Goal: Transaction & Acquisition: Purchase product/service

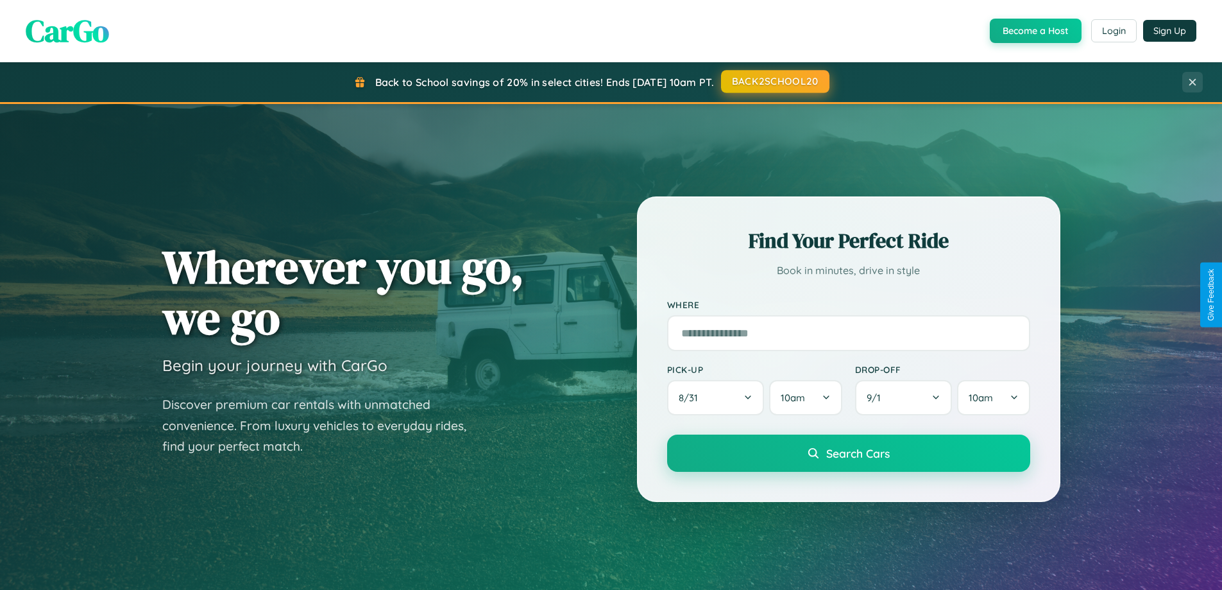
click at [775, 81] on button "BACK2SCHOOL20" at bounding box center [775, 81] width 108 height 23
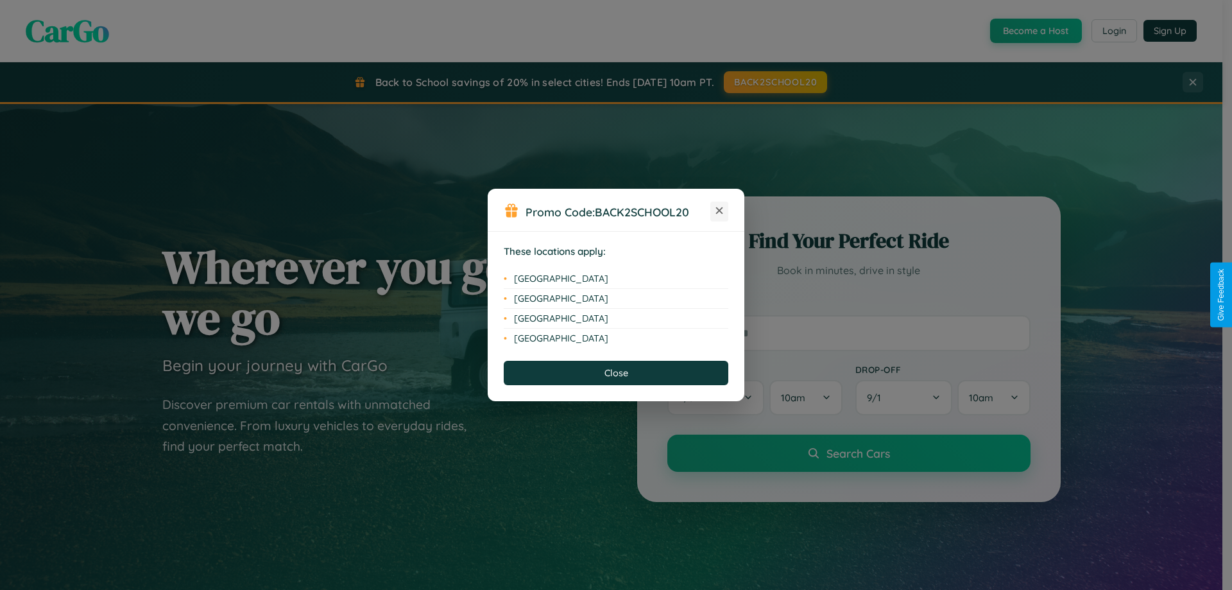
click at [719, 211] on icon at bounding box center [719, 210] width 7 height 7
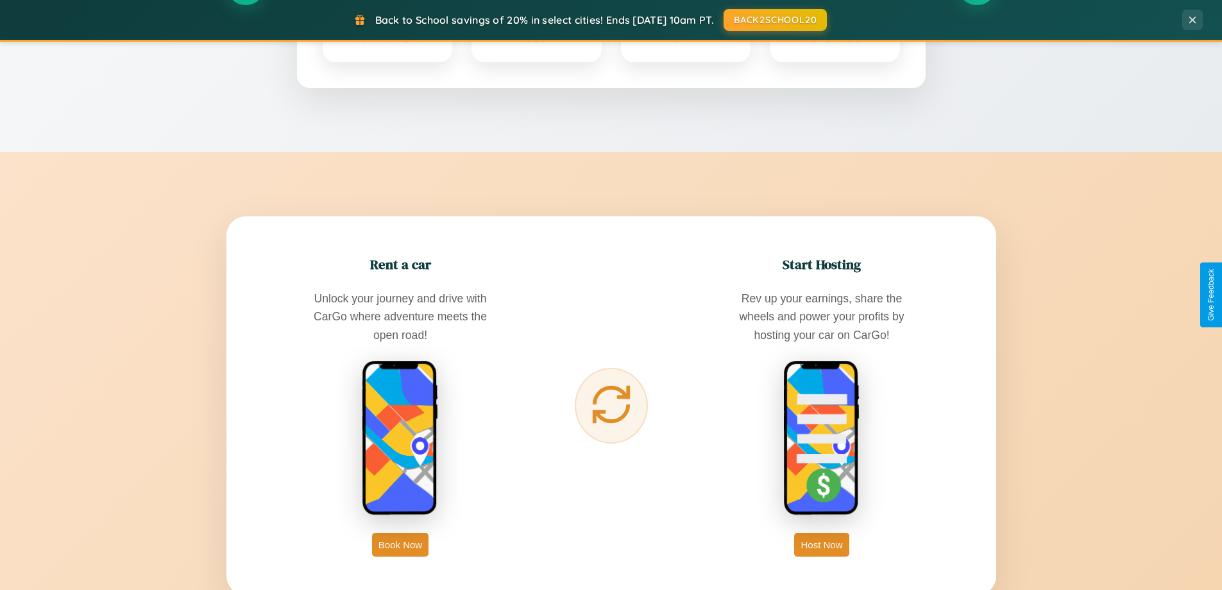
scroll to position [2469, 0]
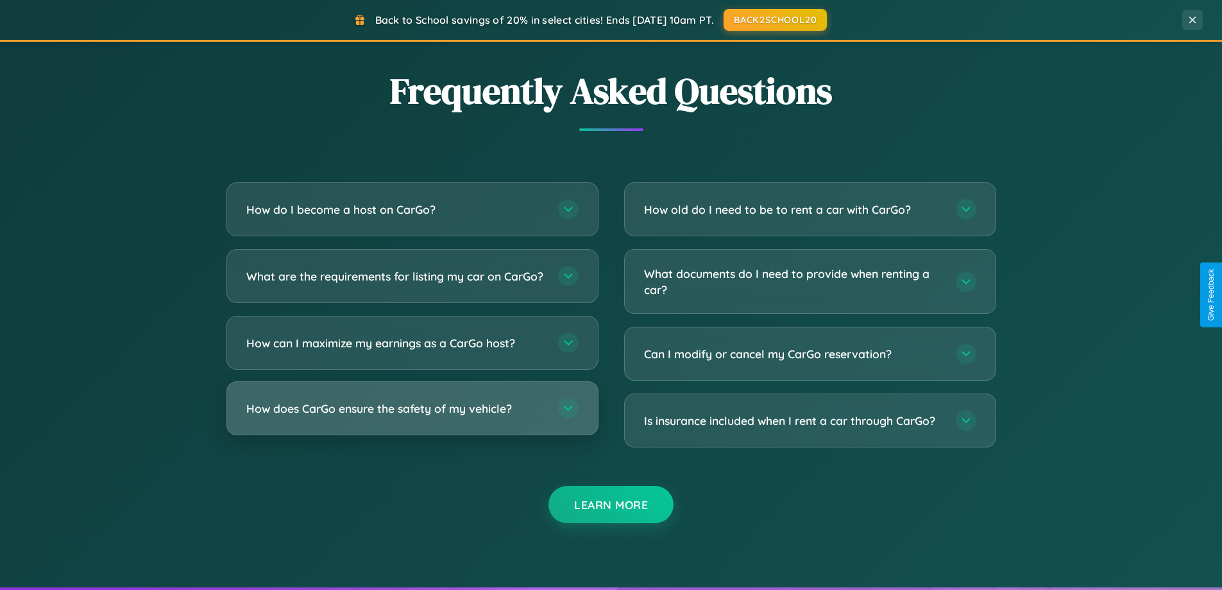
click at [412, 416] on h3 "How does CarGo ensure the safety of my vehicle?" at bounding box center [395, 408] width 299 height 16
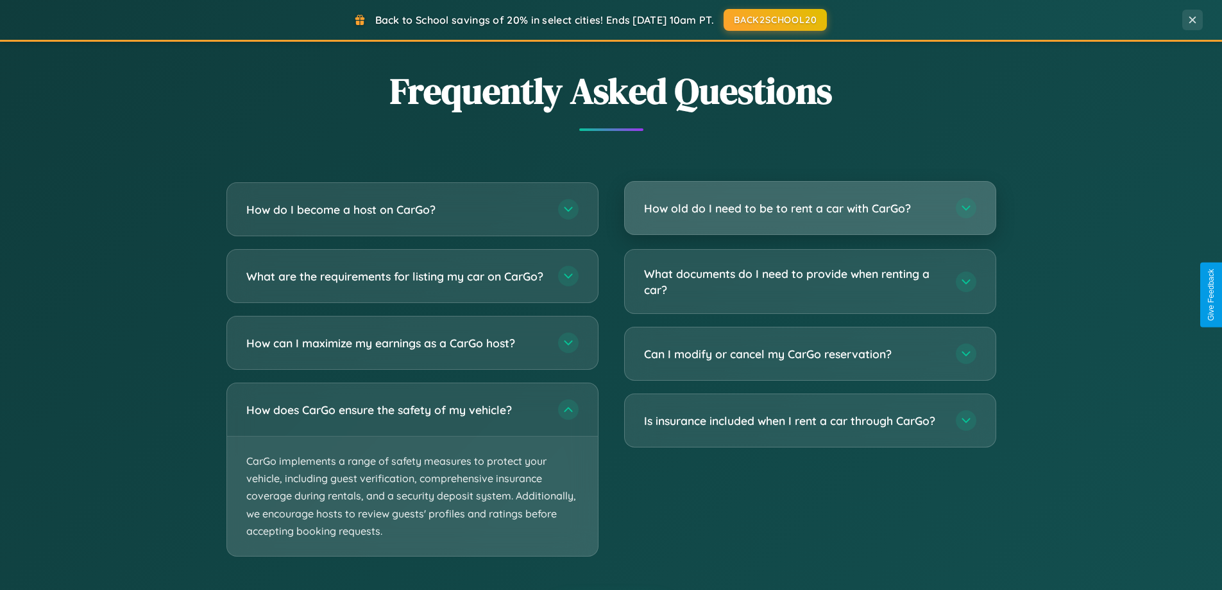
click at [810, 209] on h3 "How old do I need to be to rent a car with CarGo?" at bounding box center [793, 208] width 299 height 16
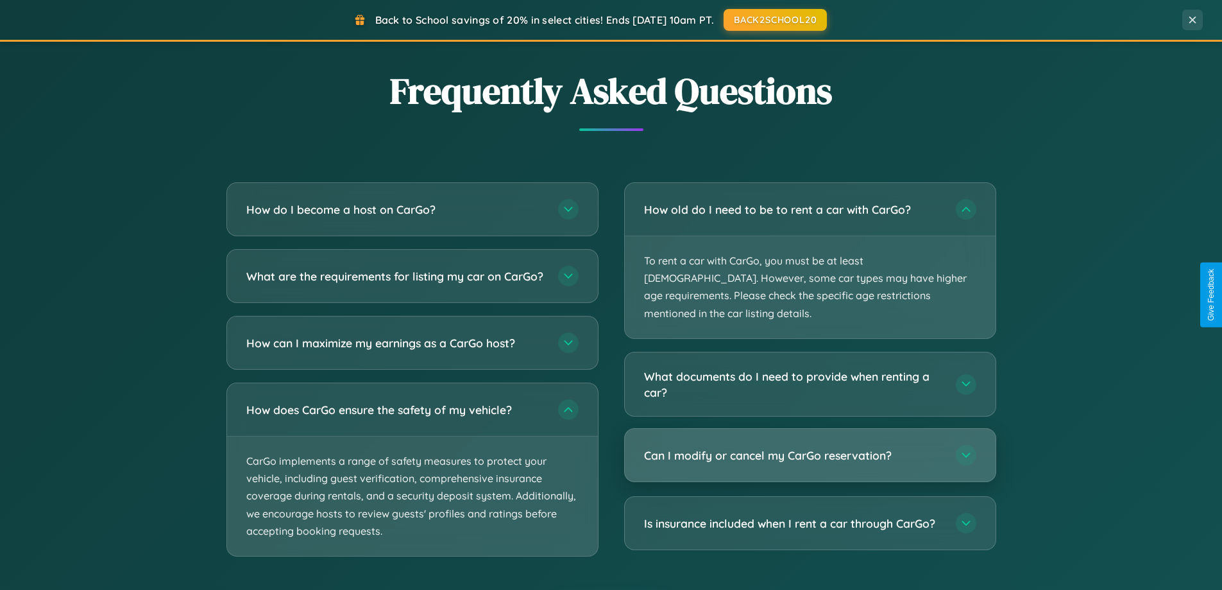
click at [810, 447] on h3 "Can I modify or cancel my CarGo reservation?" at bounding box center [793, 455] width 299 height 16
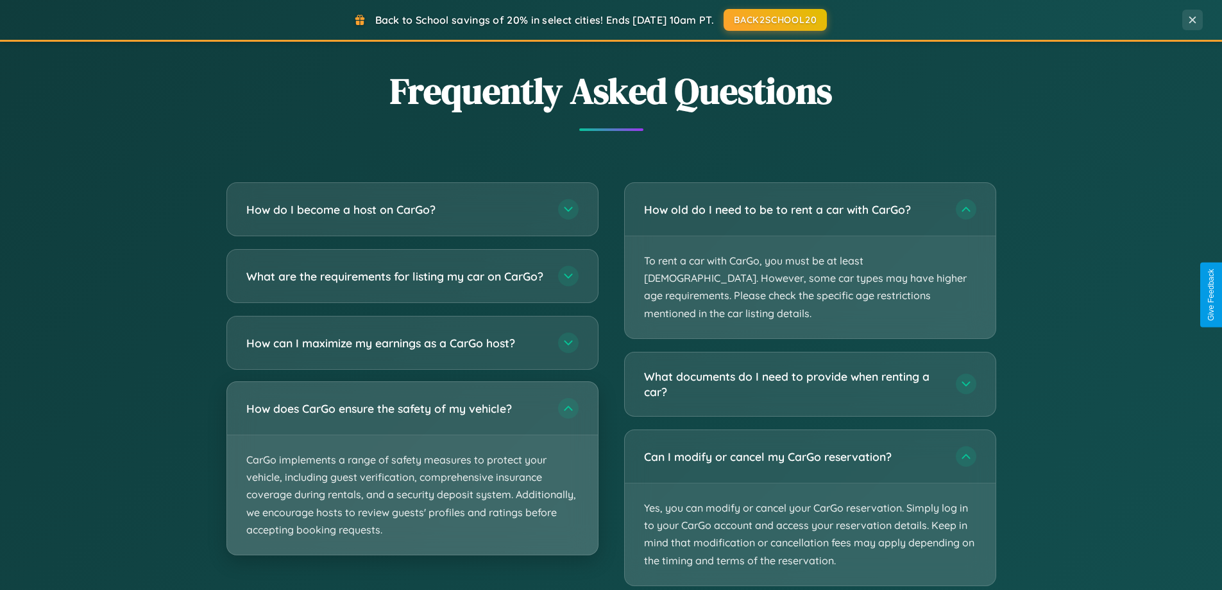
click at [412, 480] on p "CarGo implements a range of safety measures to protect your vehicle, including …" at bounding box center [412, 494] width 371 height 119
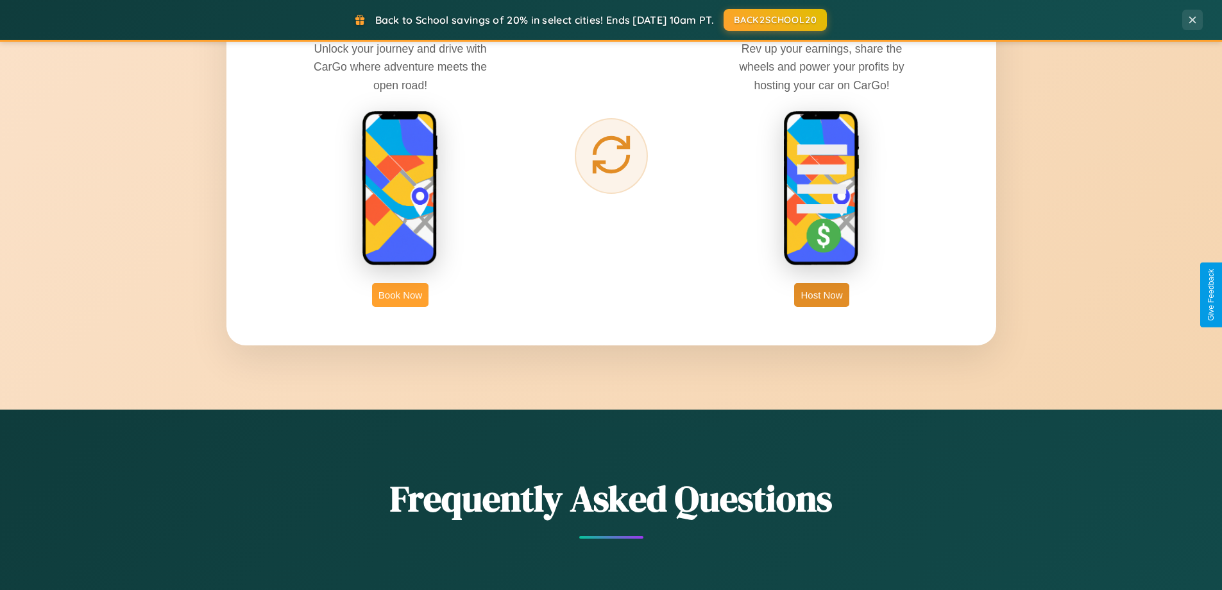
click at [400, 295] on button "Book Now" at bounding box center [400, 295] width 56 height 24
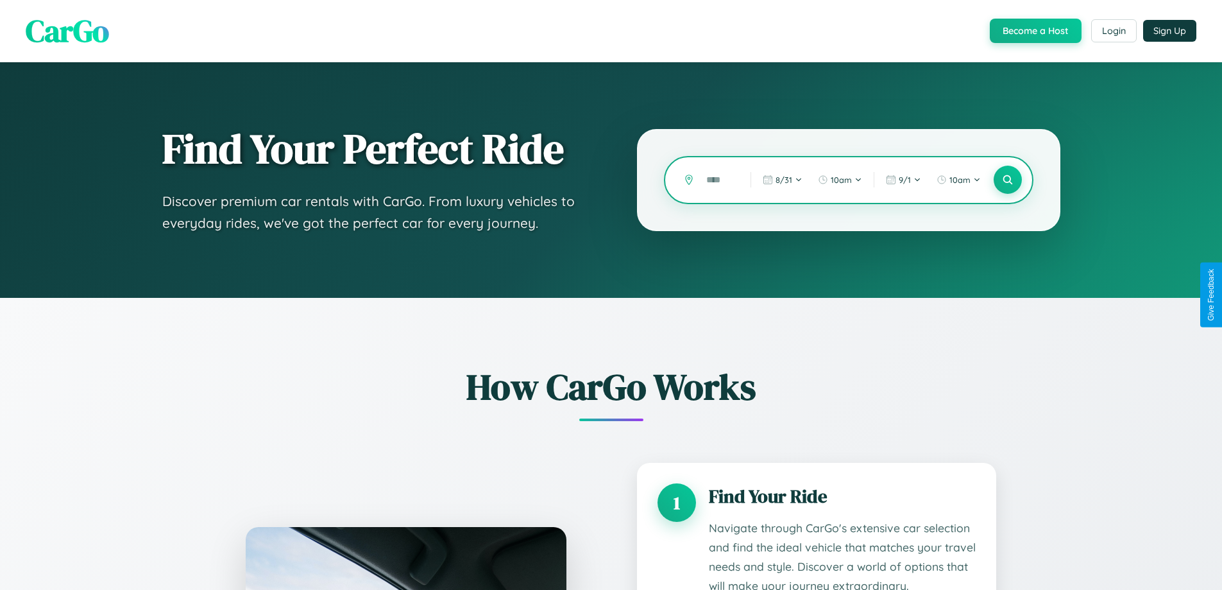
click at [719, 180] on input "text" at bounding box center [719, 180] width 38 height 22
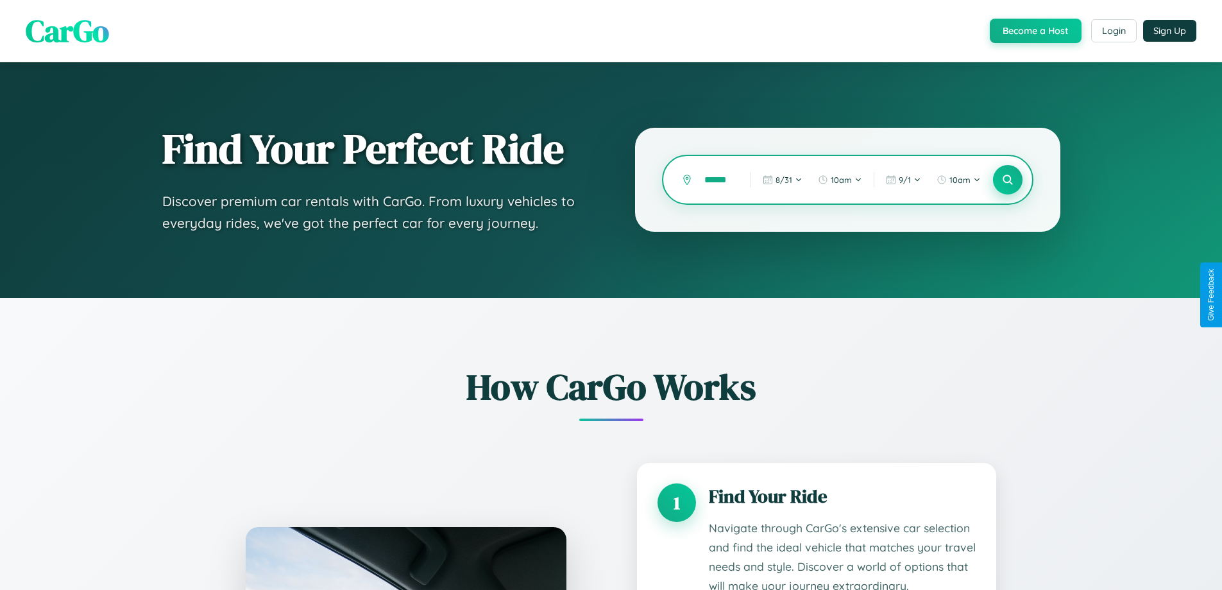
type input "******"
click at [1007, 180] on icon at bounding box center [1008, 180] width 12 height 12
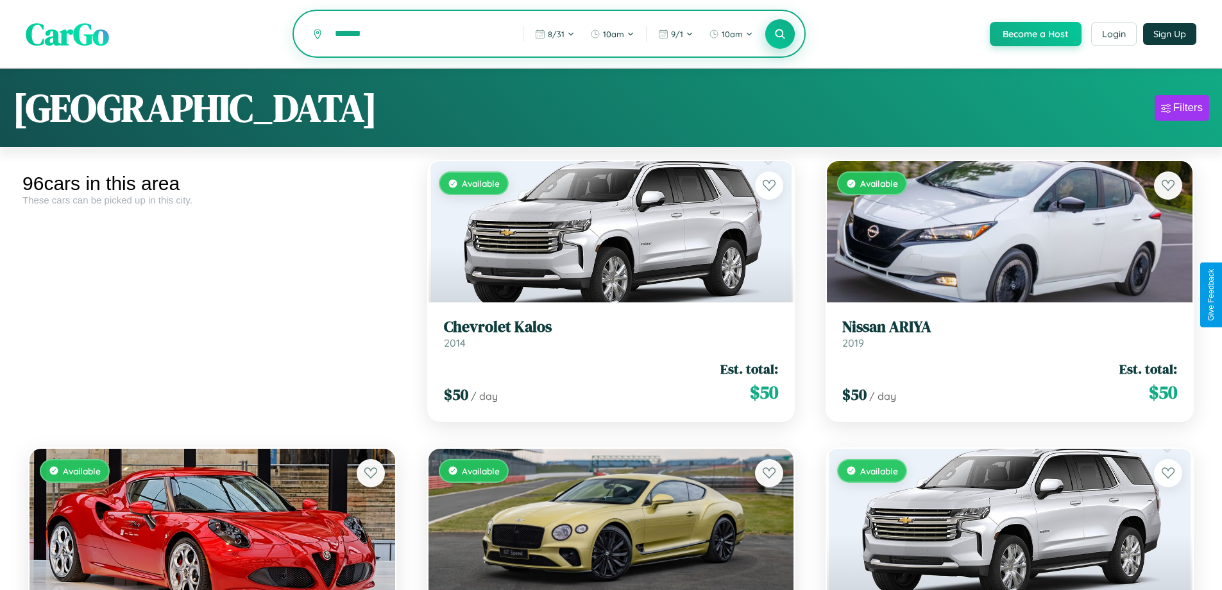
type input "*******"
click at [780, 35] on icon at bounding box center [781, 34] width 12 height 12
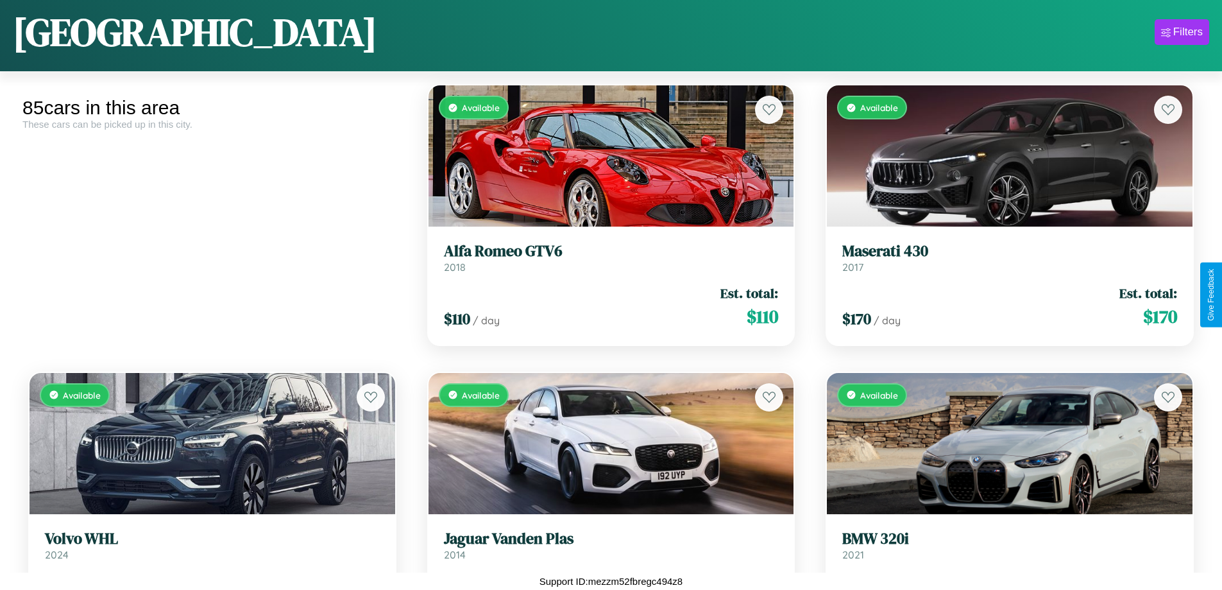
scroll to position [62, 0]
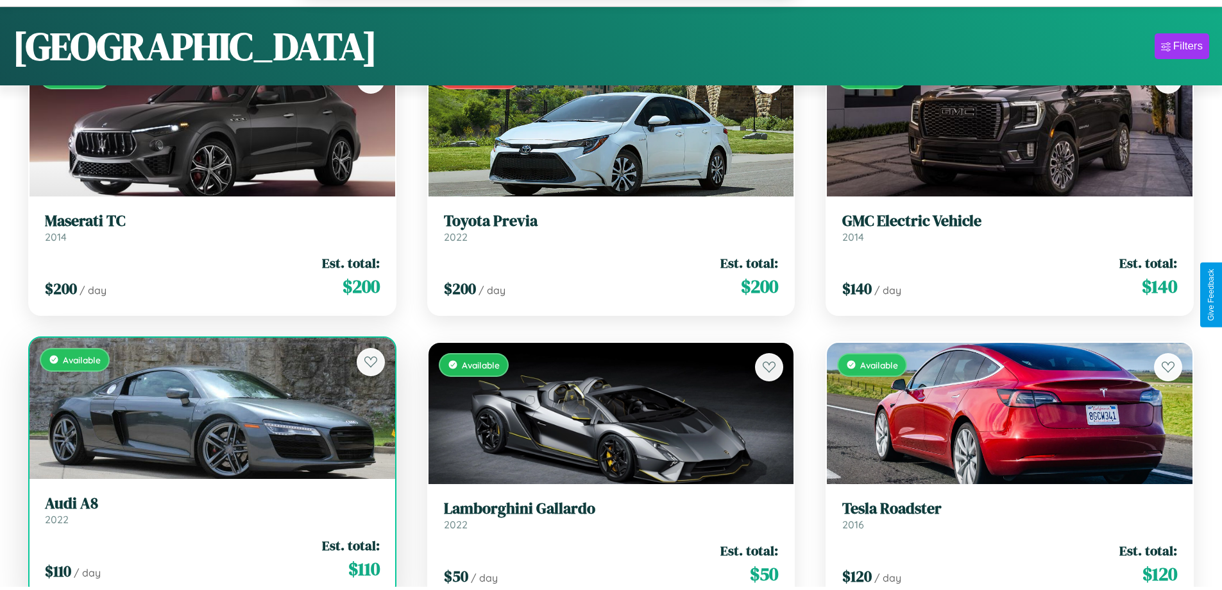
click at [210, 565] on div "$ 110 / day Est. total: $ 110" at bounding box center [212, 559] width 335 height 46
click at [210, 560] on div "$ 110 / day Est. total: $ 110" at bounding box center [212, 559] width 335 height 46
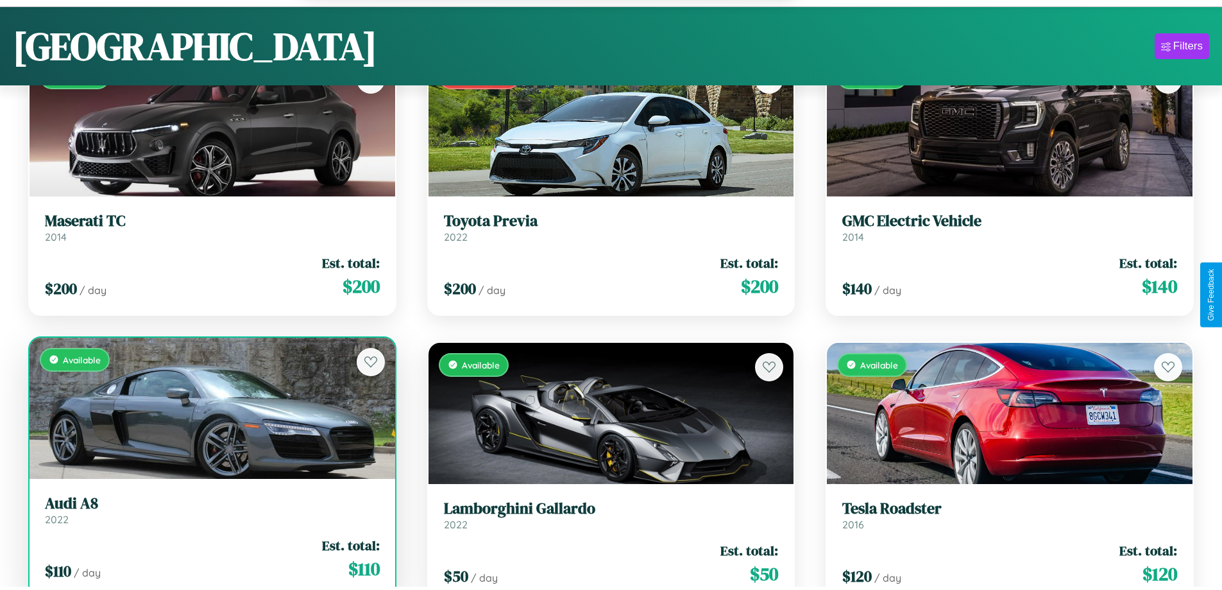
click at [210, 560] on div "$ 110 / day Est. total: $ 110" at bounding box center [212, 559] width 335 height 46
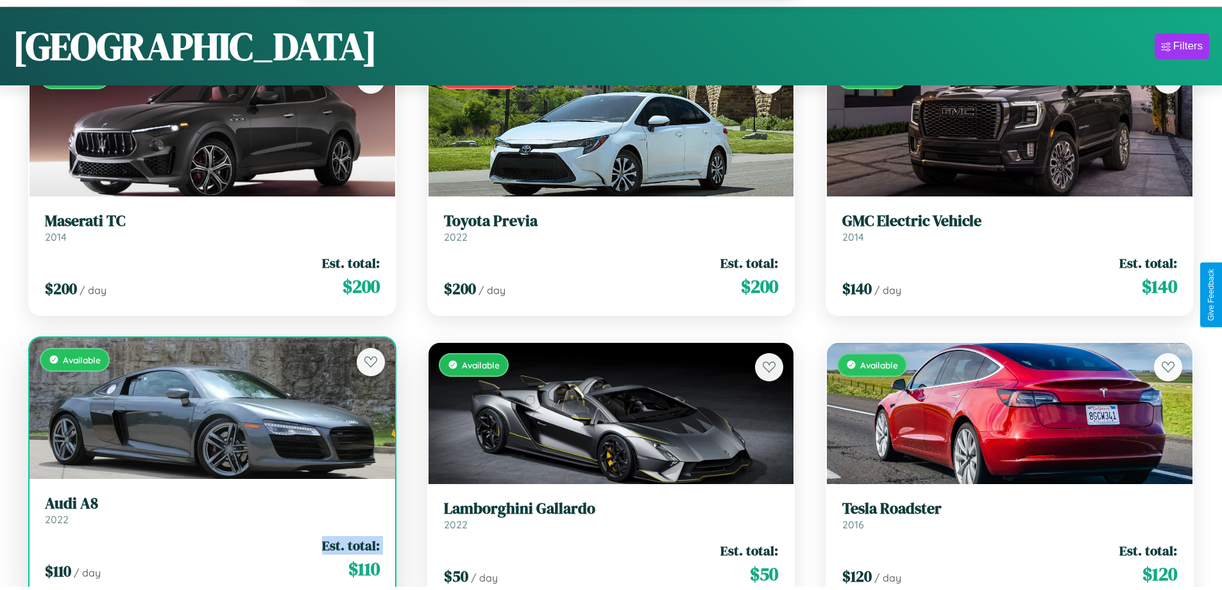
click at [210, 560] on div "$ 110 / day Est. total: $ 110" at bounding box center [212, 559] width 335 height 46
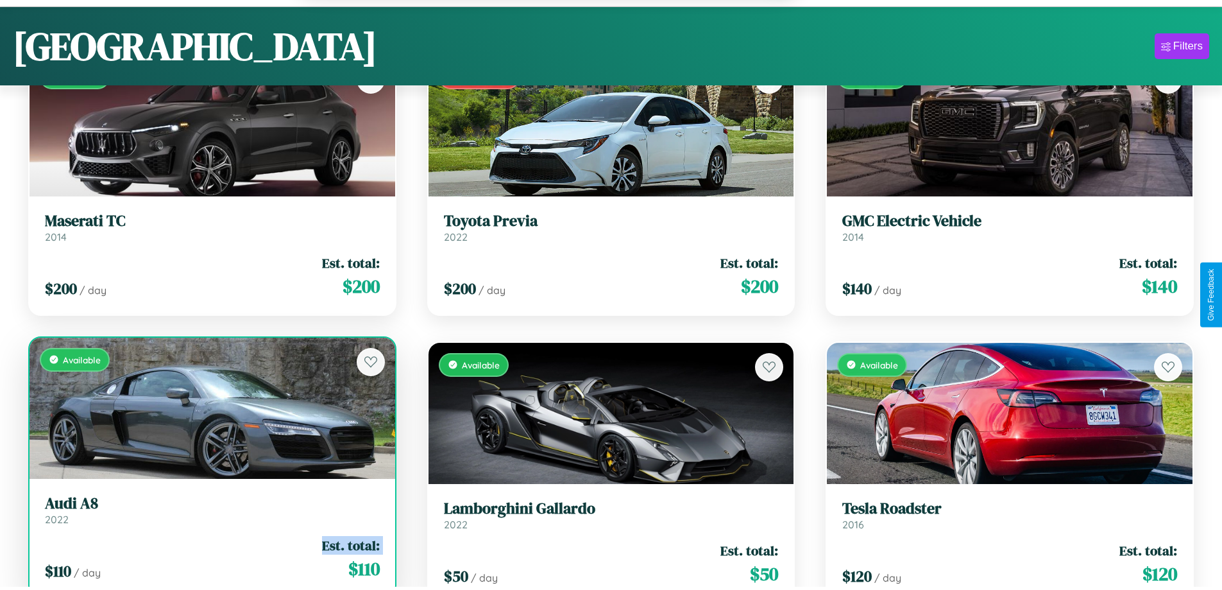
click at [210, 560] on div "$ 110 / day Est. total: $ 110" at bounding box center [212, 559] width 335 height 46
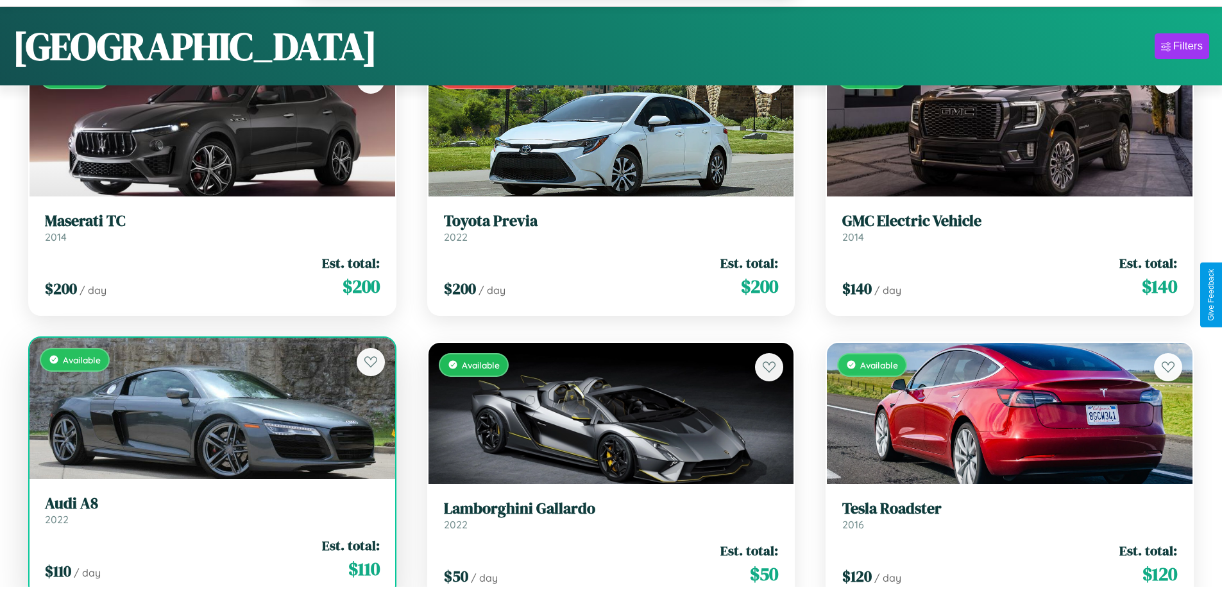
click at [210, 560] on div "$ 110 / day Est. total: $ 110" at bounding box center [212, 559] width 335 height 46
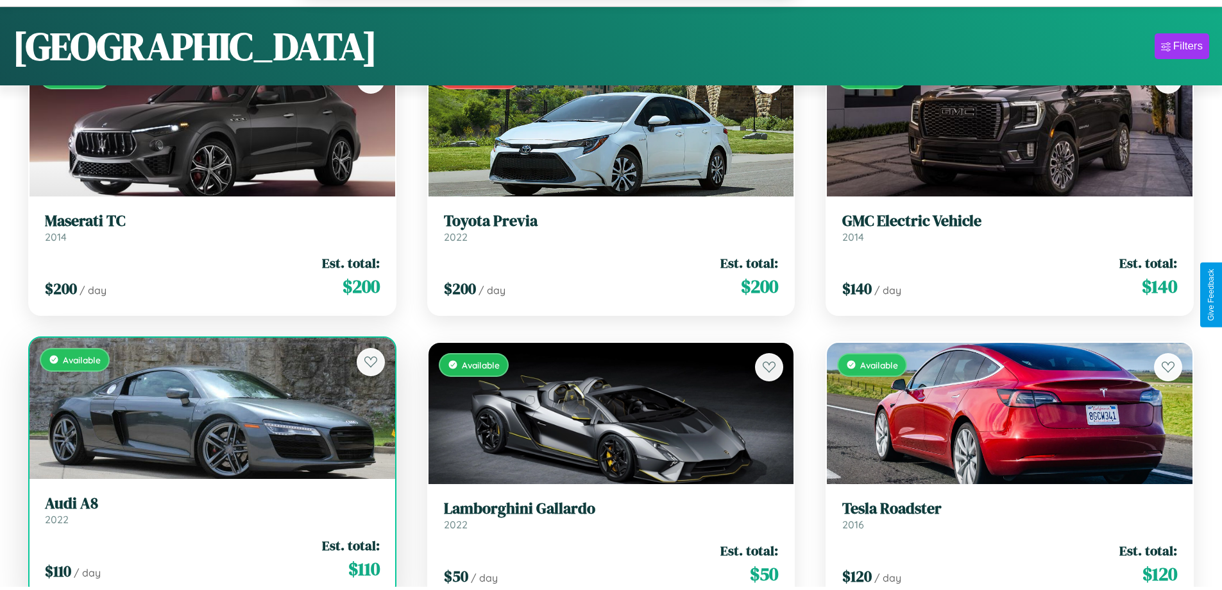
click at [210, 511] on h3 "Audi A8" at bounding box center [212, 503] width 335 height 19
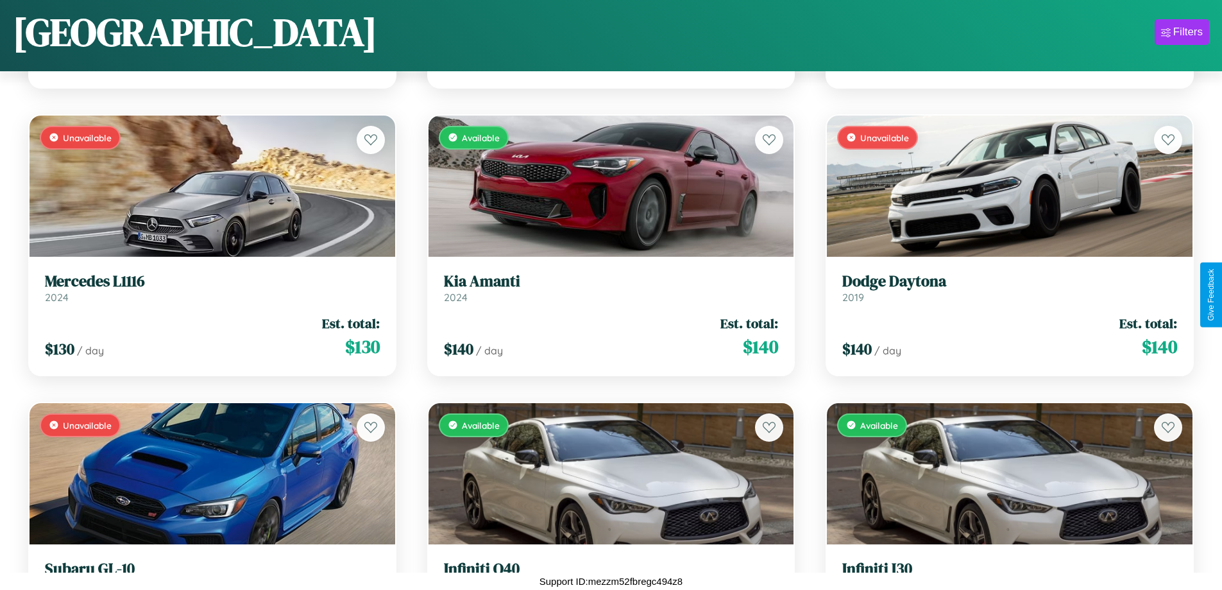
scroll to position [4203, 0]
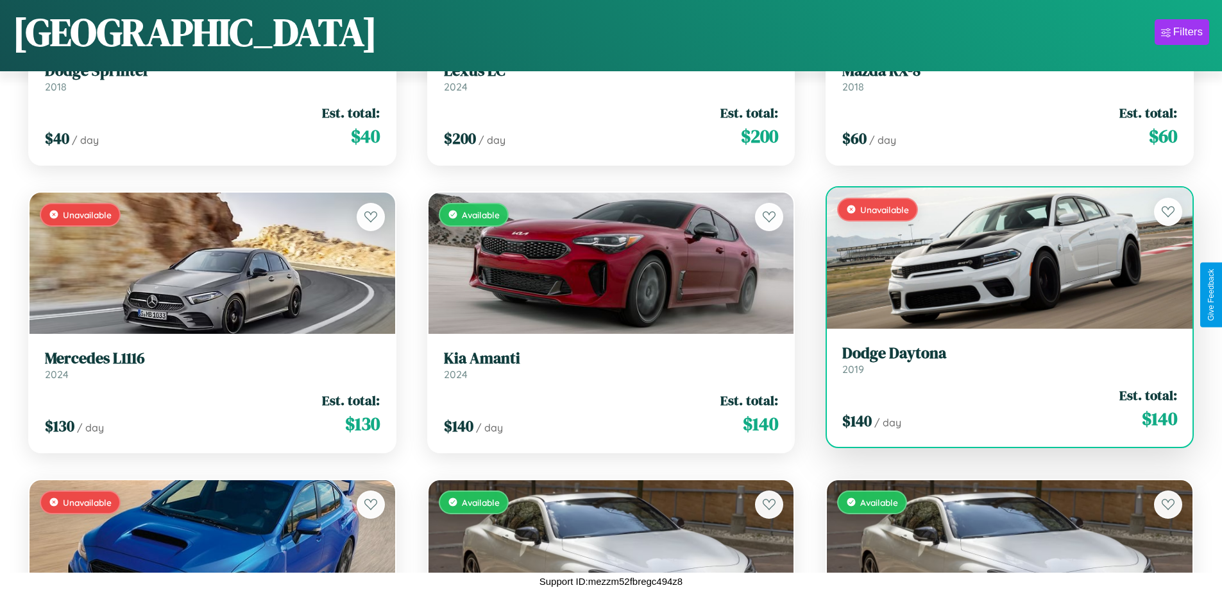
click at [1002, 359] on h3 "Dodge Daytona" at bounding box center [1010, 353] width 335 height 19
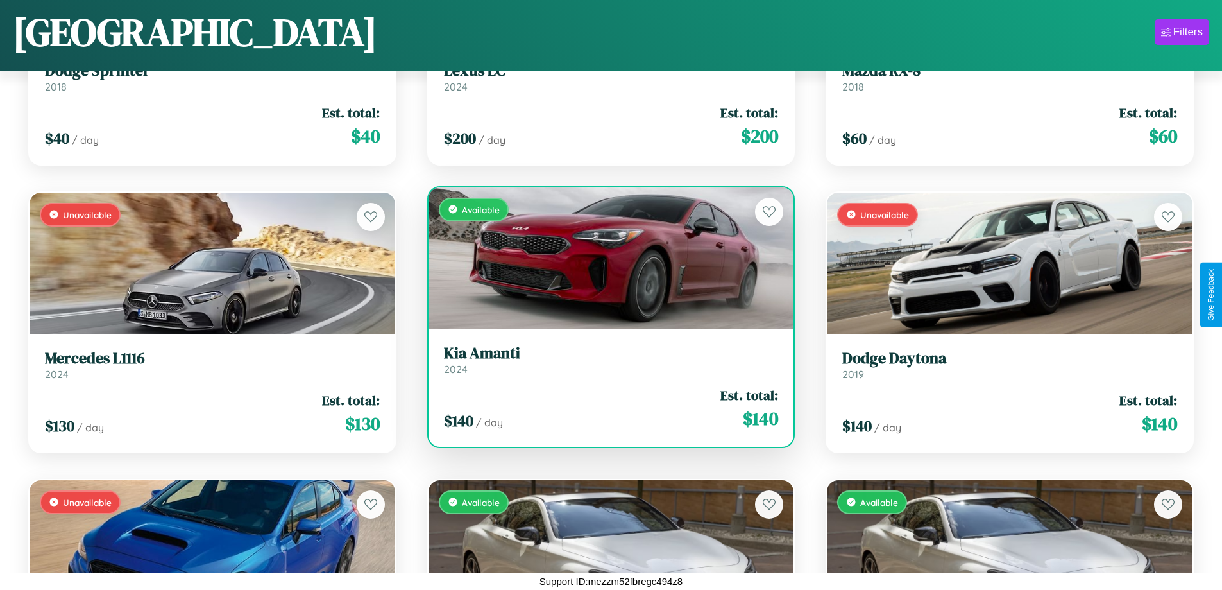
scroll to position [2192, 0]
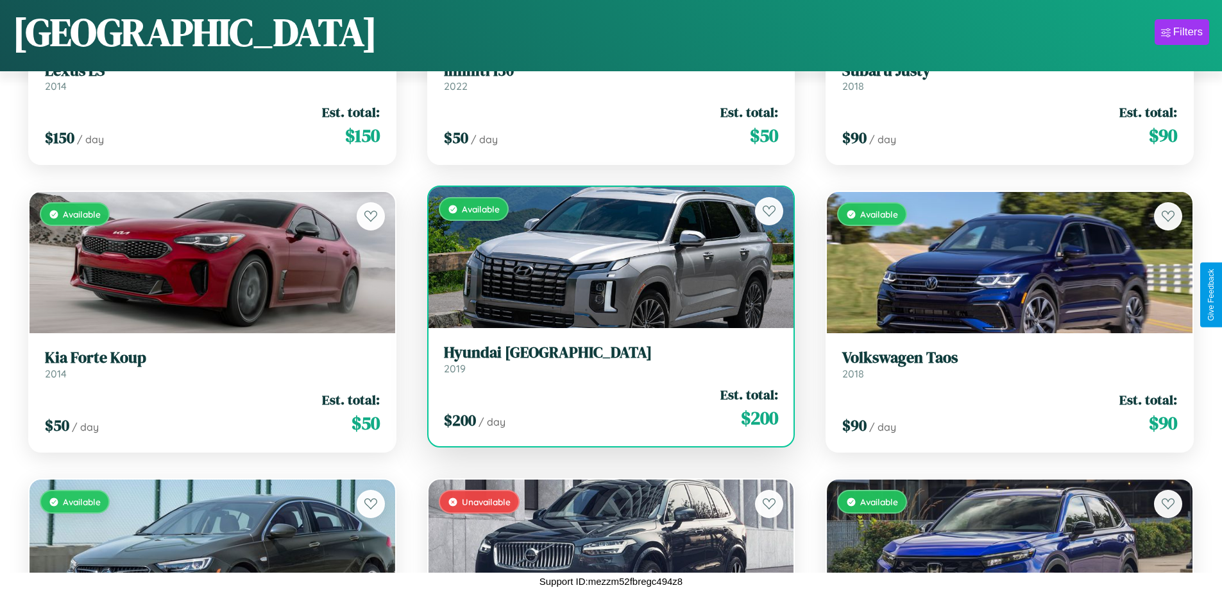
click at [606, 359] on h3 "Hyundai Tucson" at bounding box center [611, 352] width 335 height 19
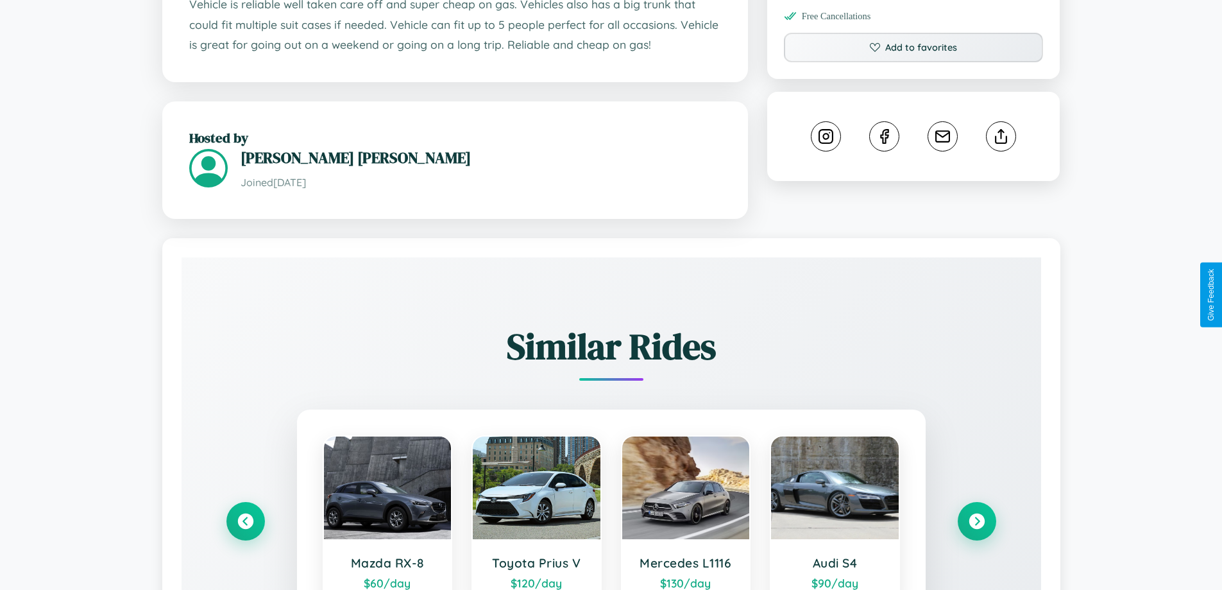
scroll to position [737, 0]
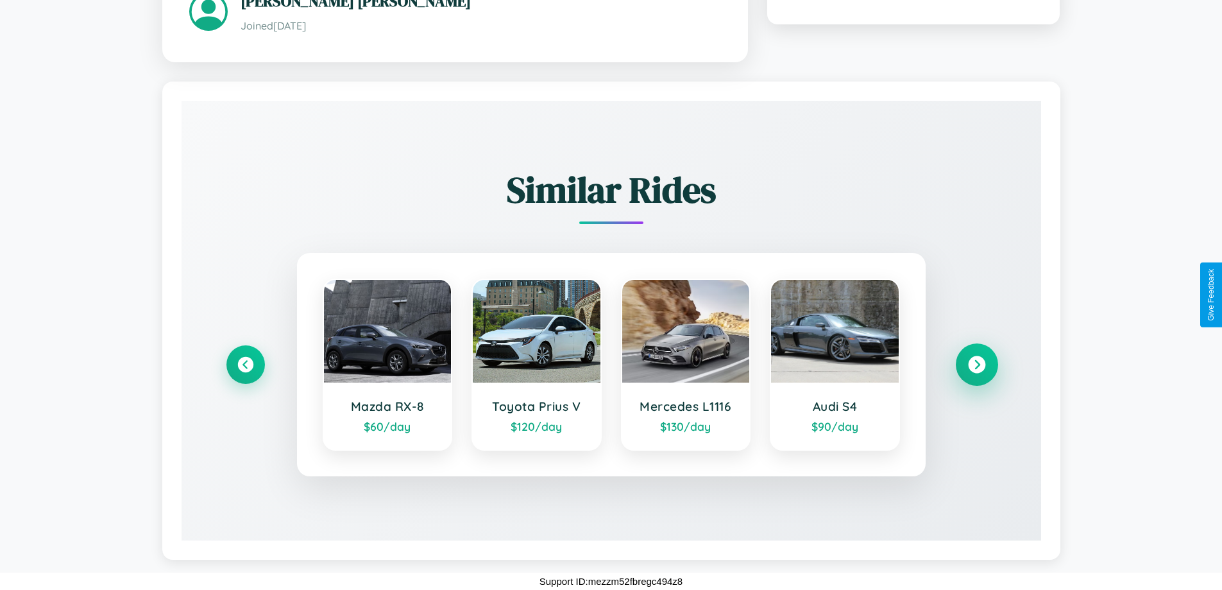
click at [977, 364] on icon at bounding box center [976, 364] width 17 height 17
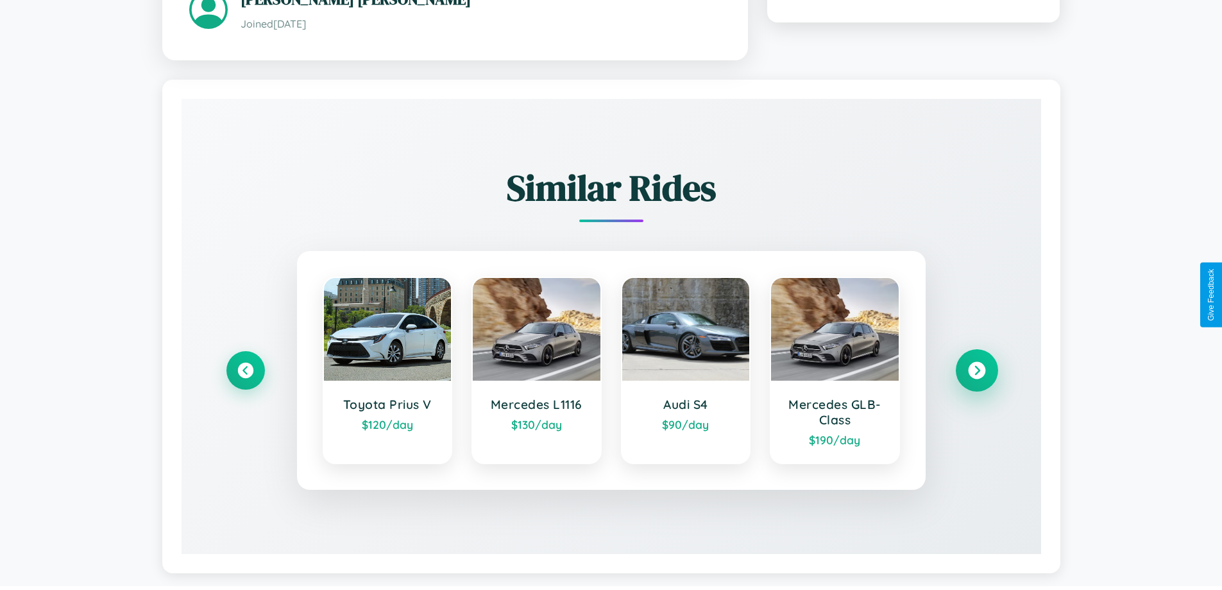
click at [977, 372] on icon at bounding box center [976, 369] width 17 height 17
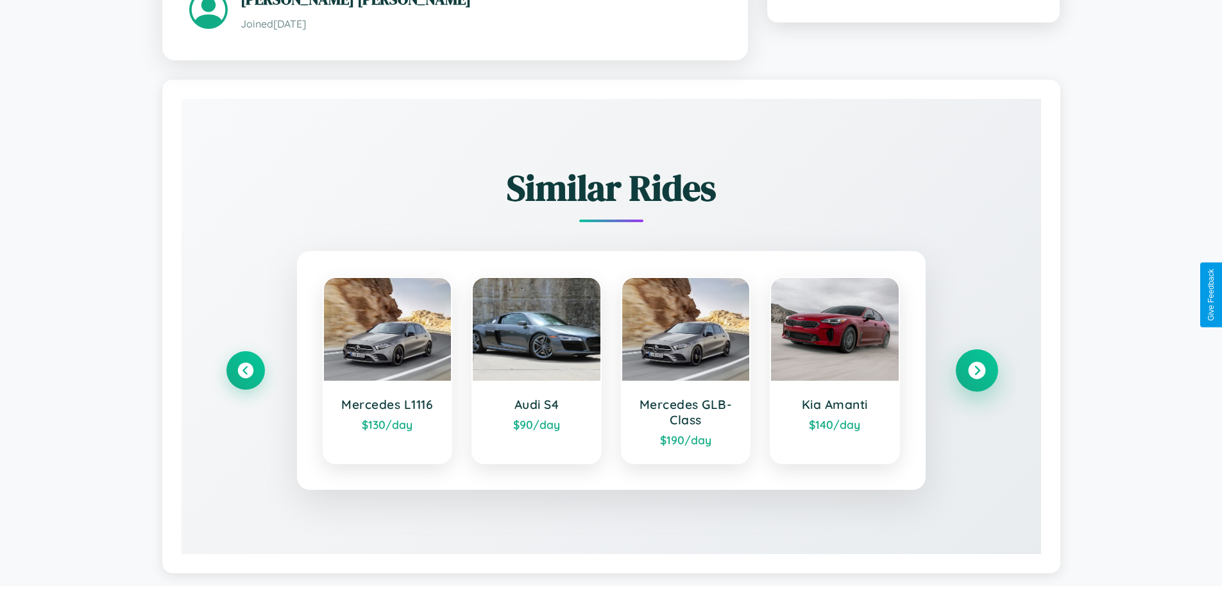
click at [977, 372] on icon at bounding box center [976, 369] width 17 height 17
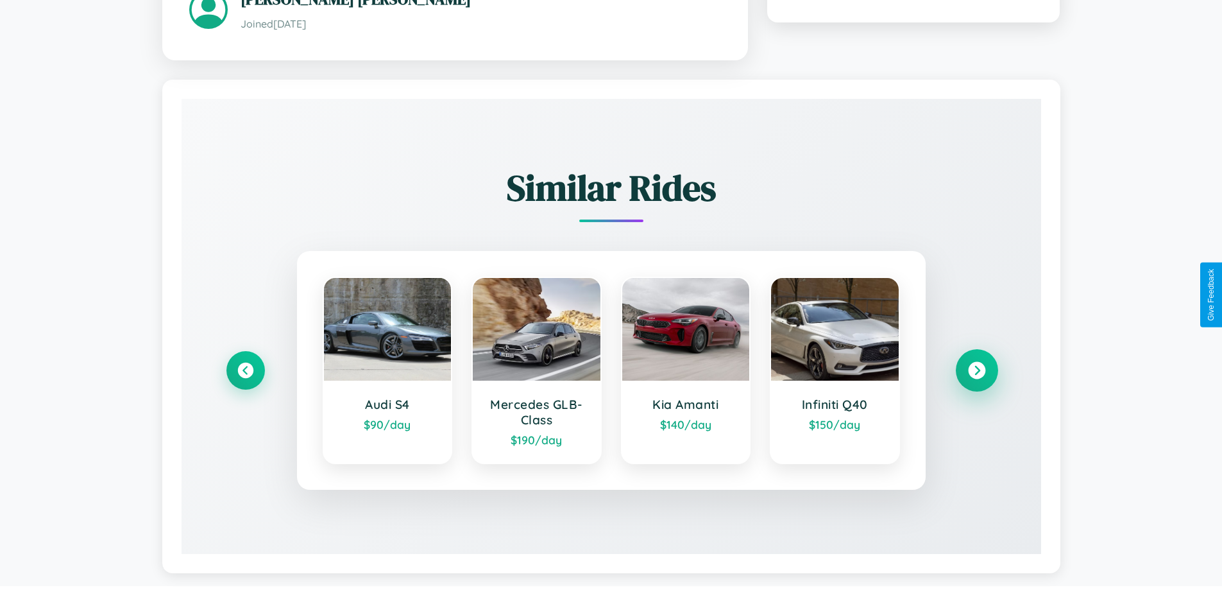
click at [977, 372] on icon at bounding box center [976, 369] width 17 height 17
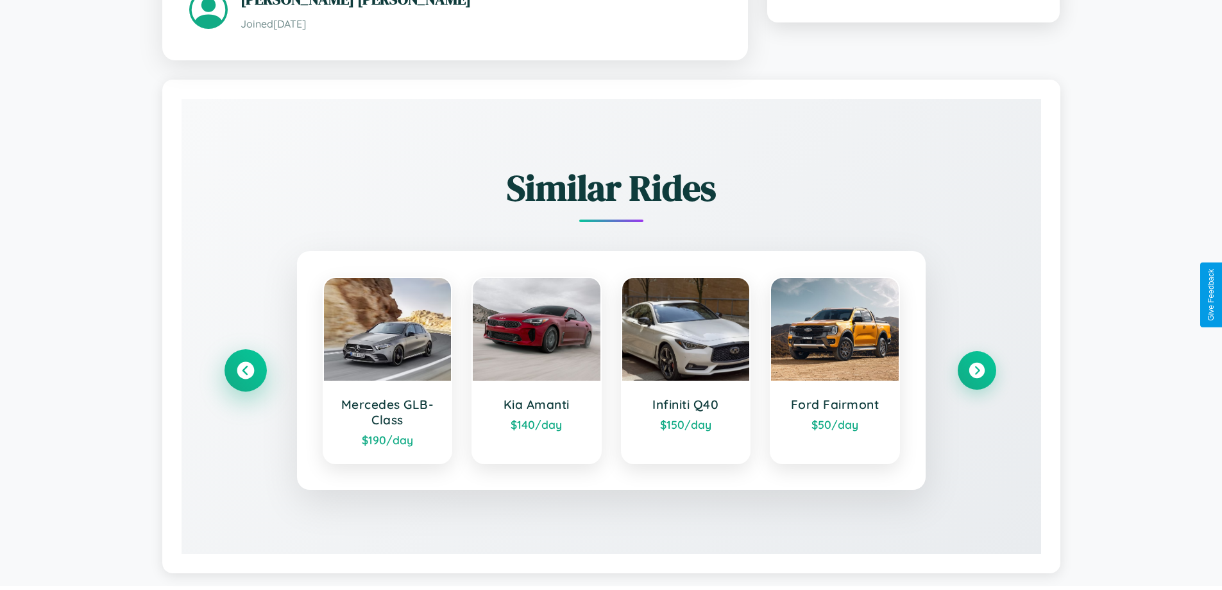
click at [245, 372] on icon at bounding box center [245, 369] width 17 height 17
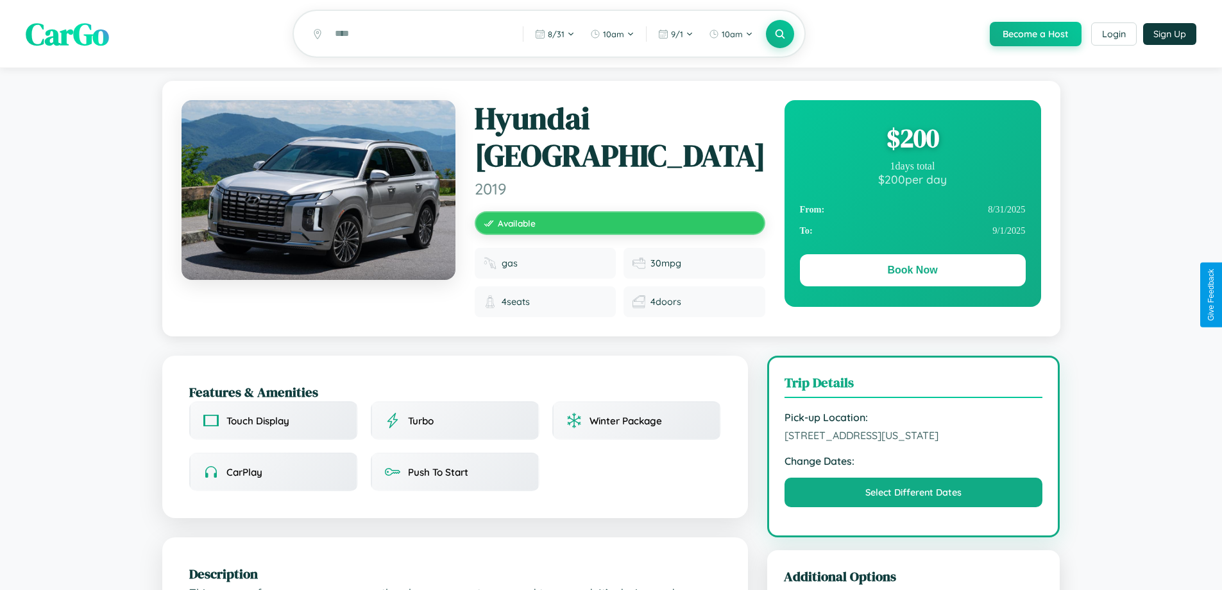
scroll to position [333, 0]
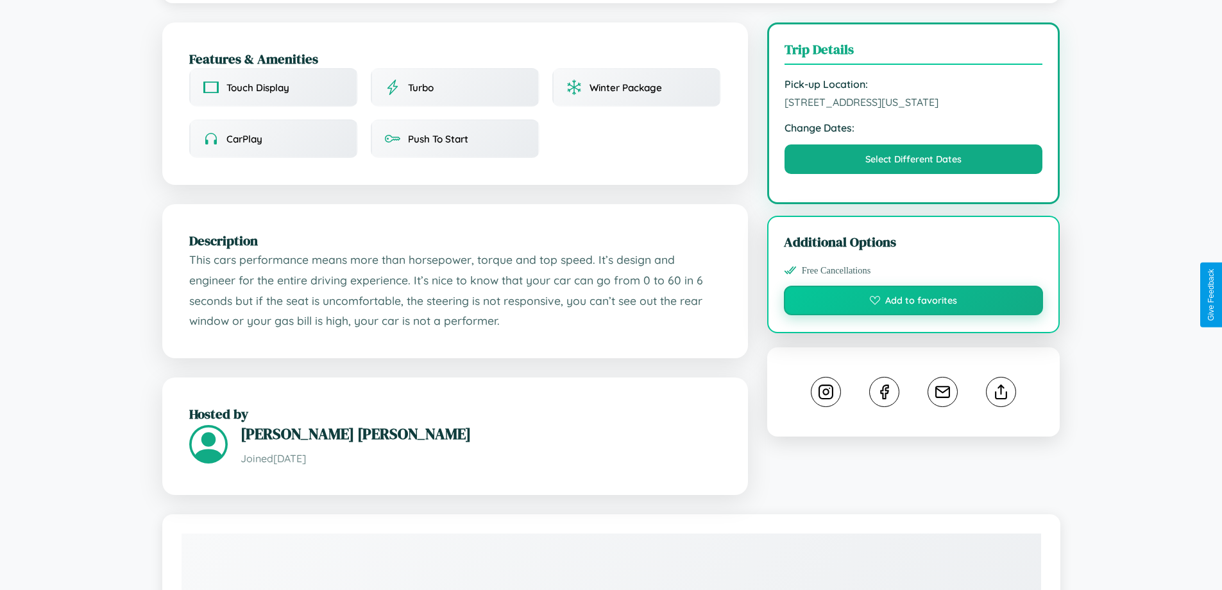
click at [914, 292] on button "Add to favorites" at bounding box center [914, 301] width 260 height 30
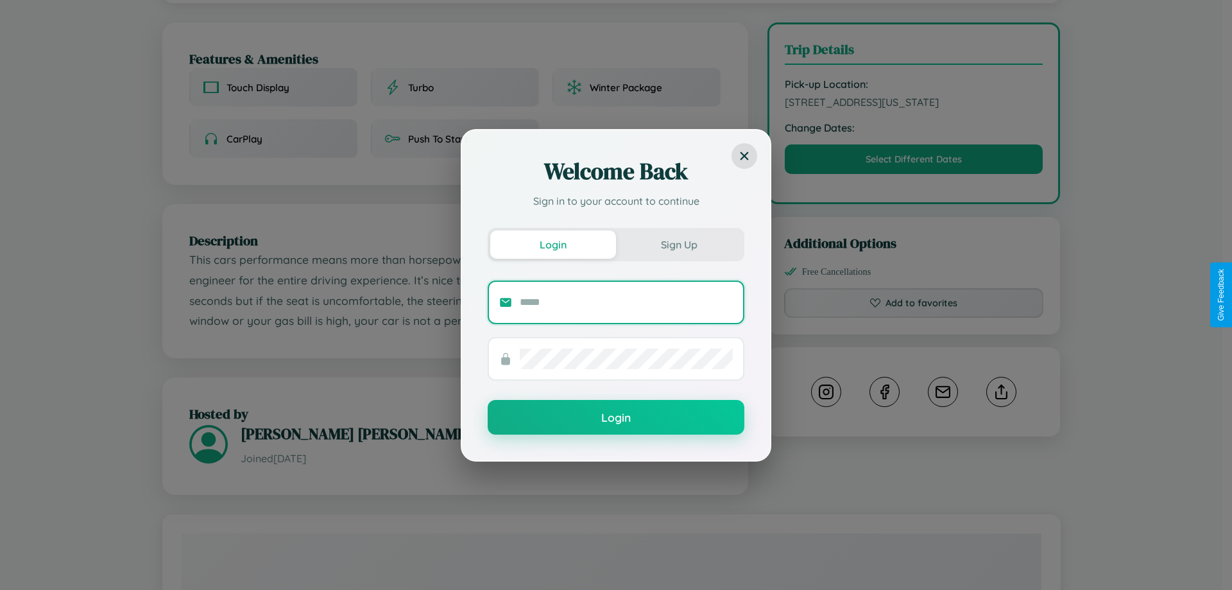
click at [626, 302] on input "text" at bounding box center [626, 302] width 213 height 21
type input "**********"
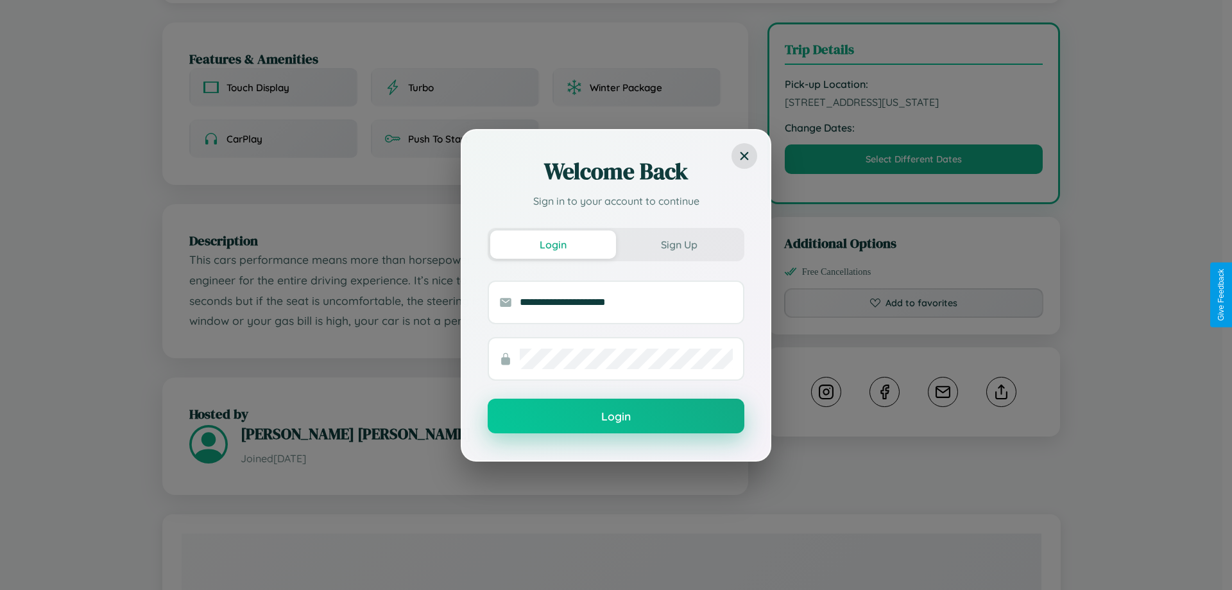
click at [616, 416] on button "Login" at bounding box center [616, 416] width 257 height 35
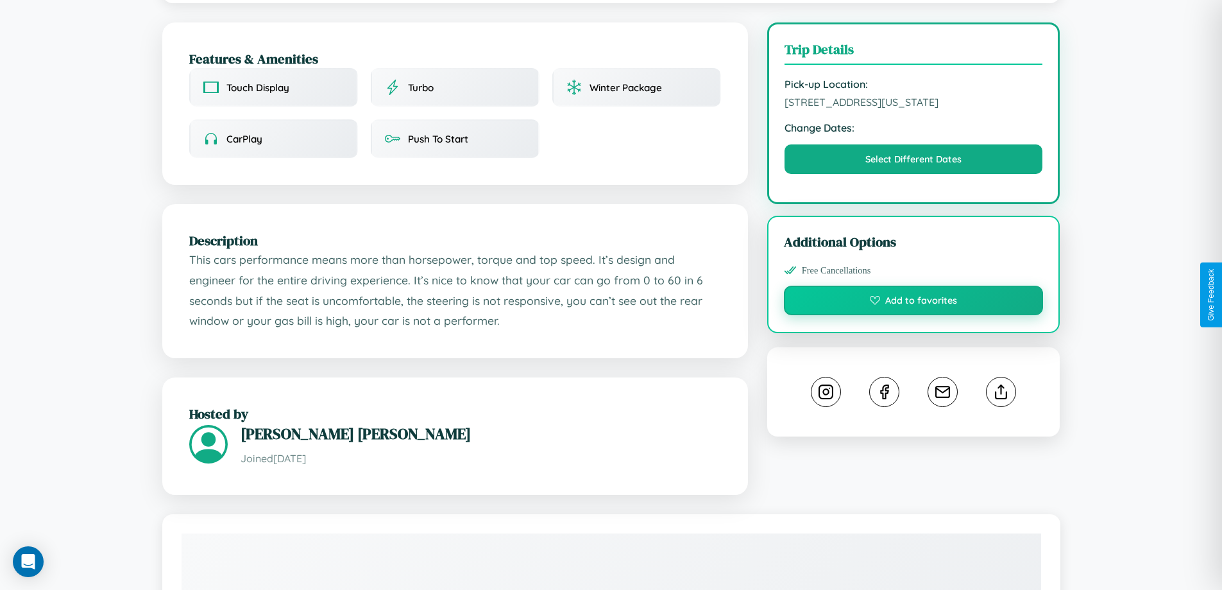
click at [914, 292] on button "Add to favorites" at bounding box center [914, 301] width 260 height 30
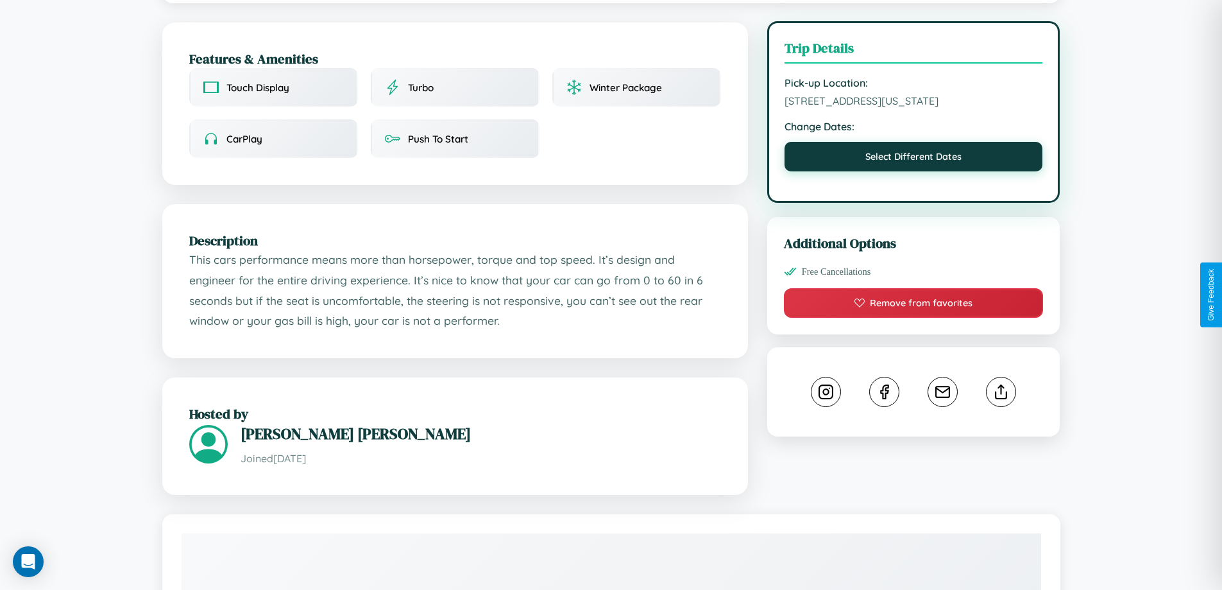
click at [914, 148] on button "Select Different Dates" at bounding box center [914, 157] width 259 height 30
select select "*"
select select "****"
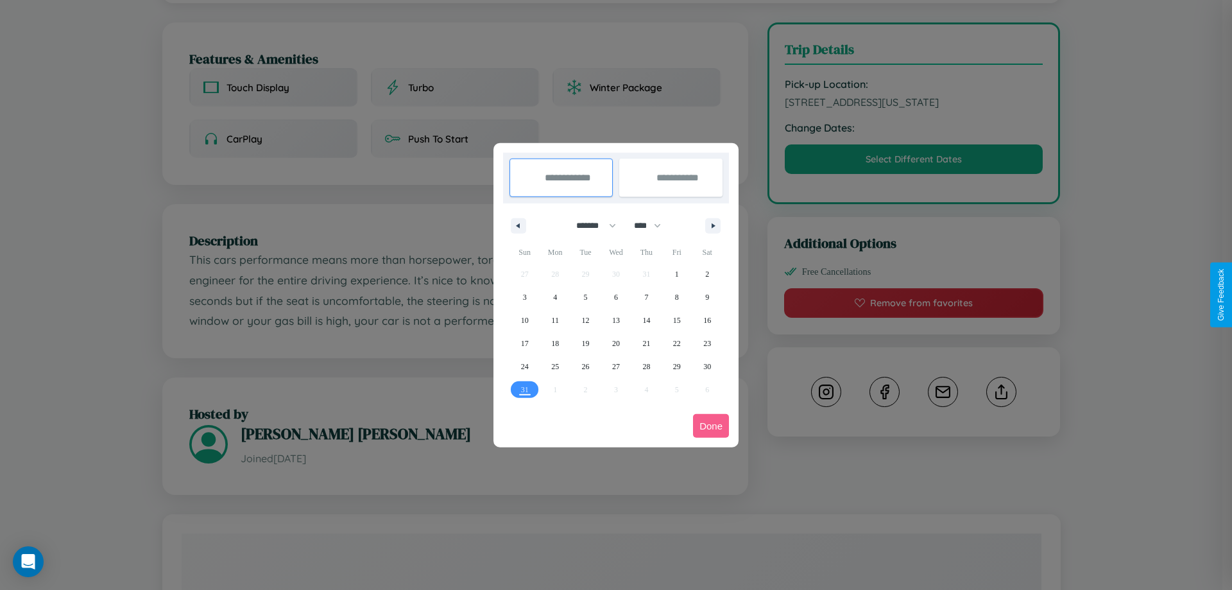
click at [590, 225] on select "******* ******** ***** ***** *** **** **** ****** ********* ******* ******** **…" at bounding box center [594, 225] width 55 height 21
select select "*"
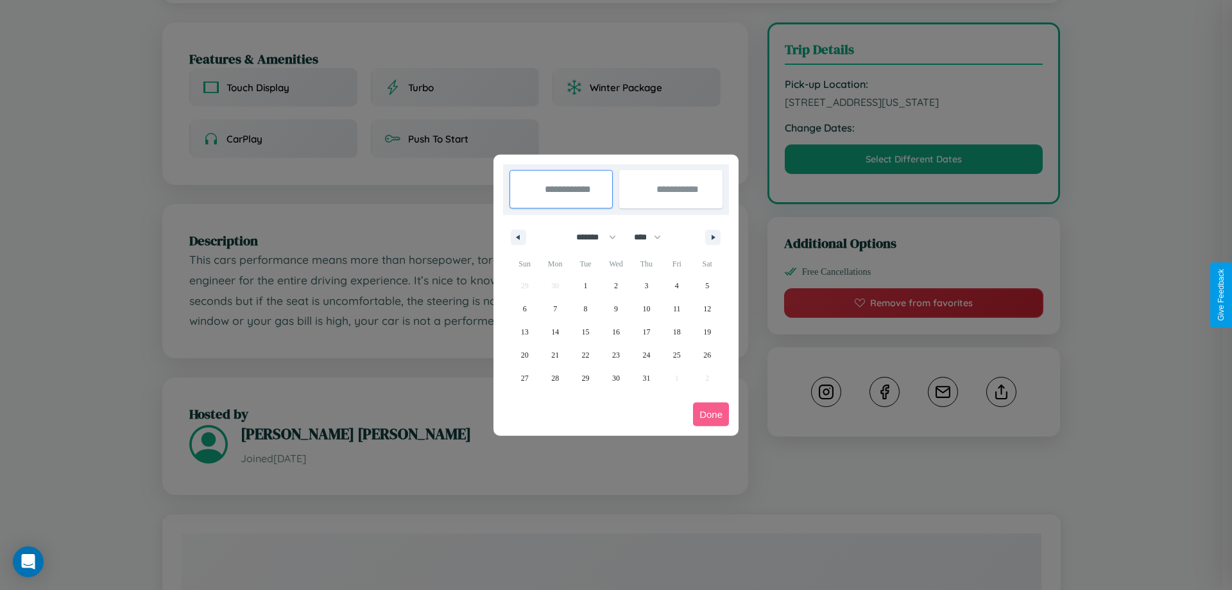
drag, startPoint x: 653, startPoint y: 237, endPoint x: 616, endPoint y: 257, distance: 42.5
click at [653, 237] on select "**** **** **** **** **** **** **** **** **** **** **** **** **** **** **** ****…" at bounding box center [647, 237] width 39 height 21
select select "****"
click at [555, 354] on span "20" at bounding box center [555, 354] width 8 height 23
type input "**********"
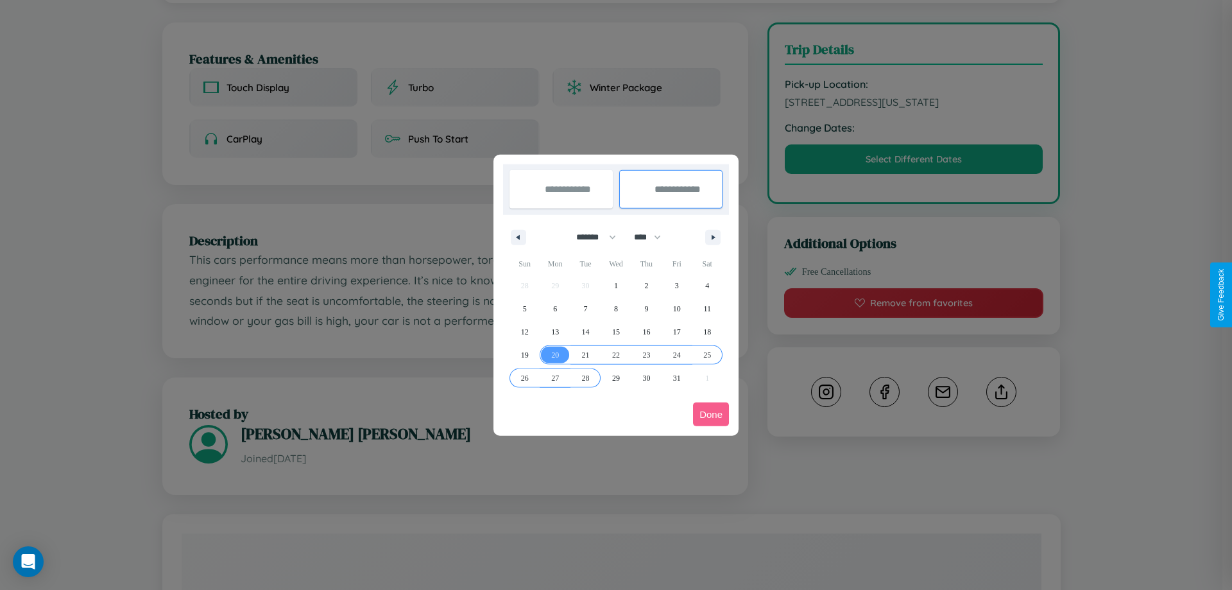
click at [585, 377] on span "28" at bounding box center [586, 377] width 8 height 23
type input "**********"
click at [711, 414] on button "Done" at bounding box center [711, 414] width 36 height 24
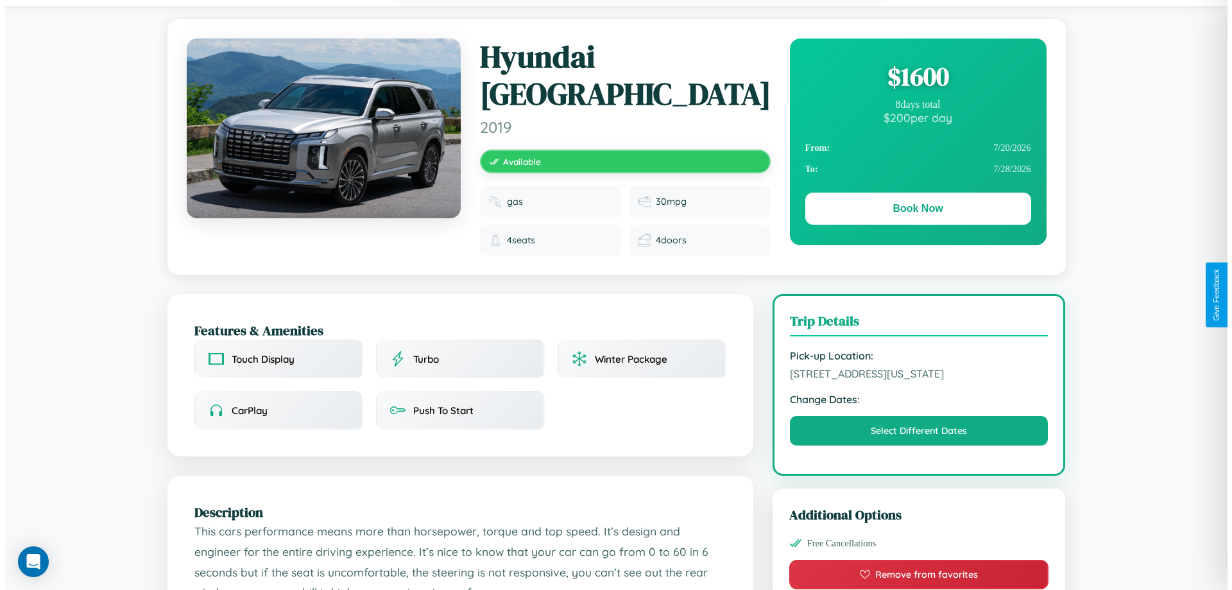
scroll to position [0, 0]
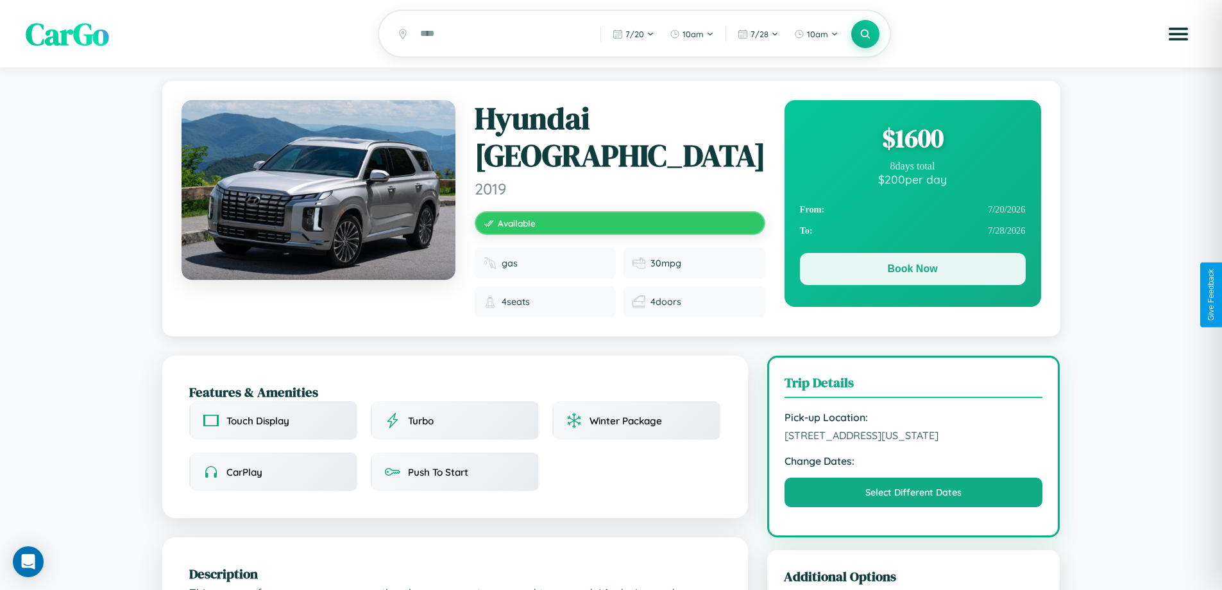
click at [913, 271] on button "Book Now" at bounding box center [913, 269] width 226 height 32
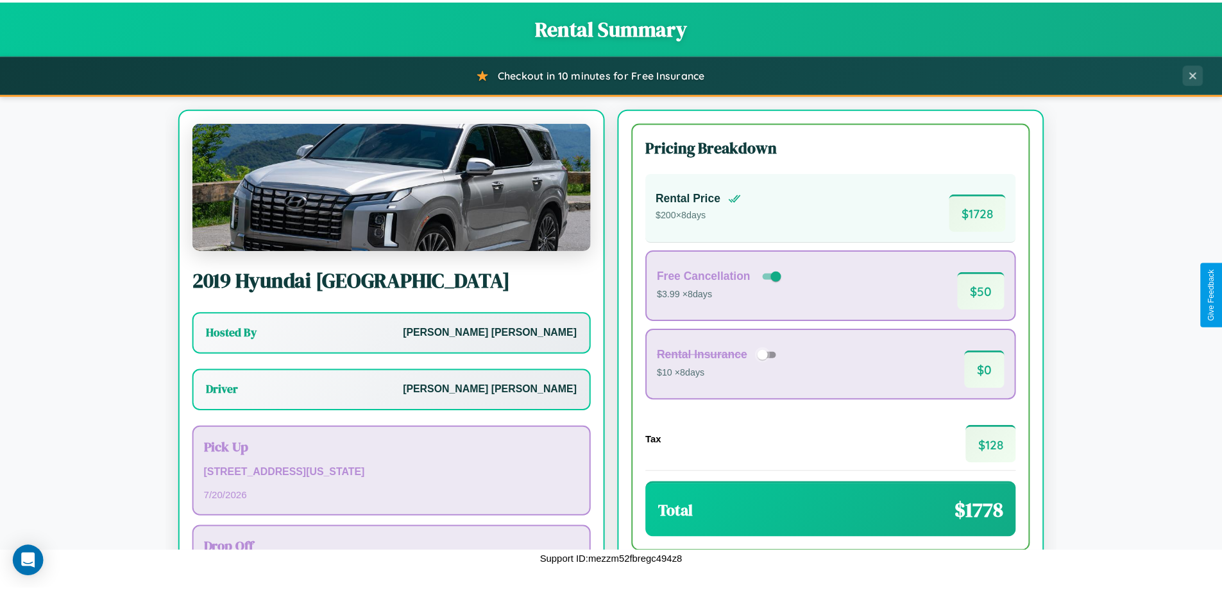
scroll to position [92, 0]
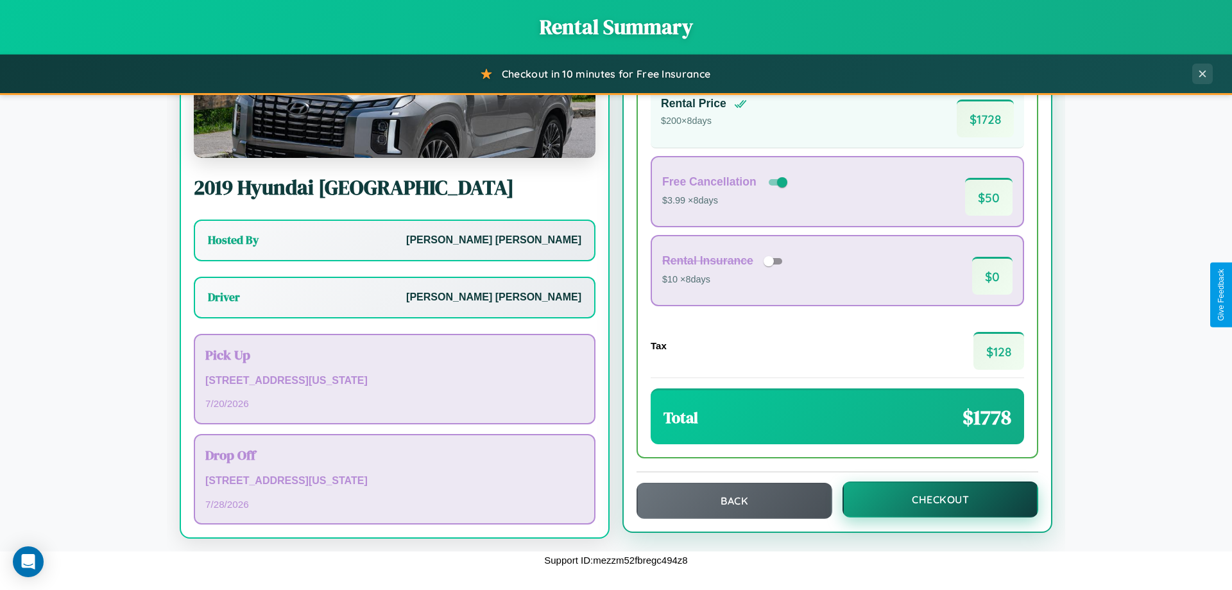
click at [932, 499] on button "Checkout" at bounding box center [941, 499] width 196 height 36
